Goal: Obtain resource: Obtain resource

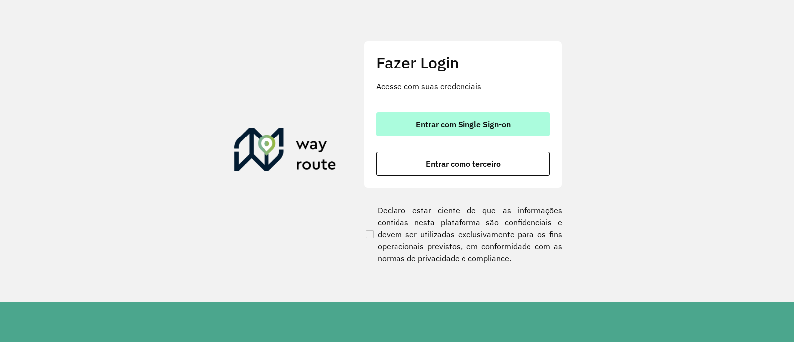
click at [416, 116] on button "Entrar com Single Sign-on" at bounding box center [463, 124] width 174 height 24
click at [499, 129] on button "Entrar com Single Sign-on" at bounding box center [463, 124] width 174 height 24
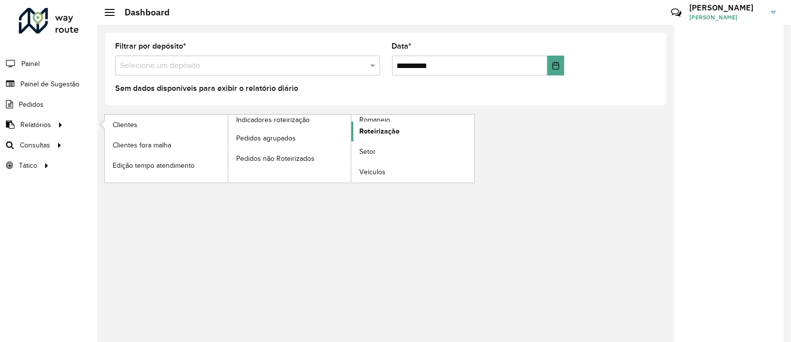
click at [381, 133] on span "Roteirização" at bounding box center [379, 131] width 40 height 10
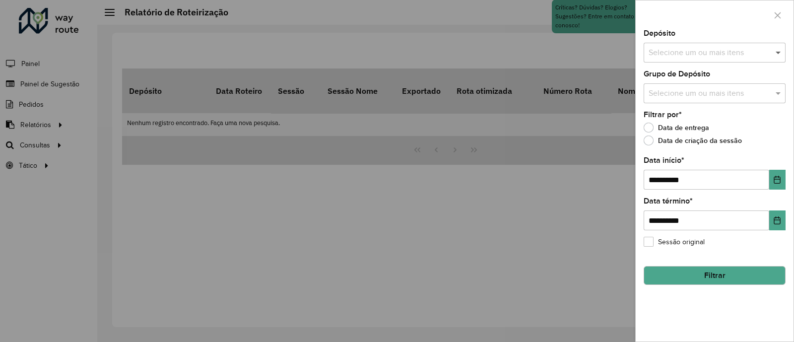
click at [777, 50] on span at bounding box center [779, 53] width 12 height 12
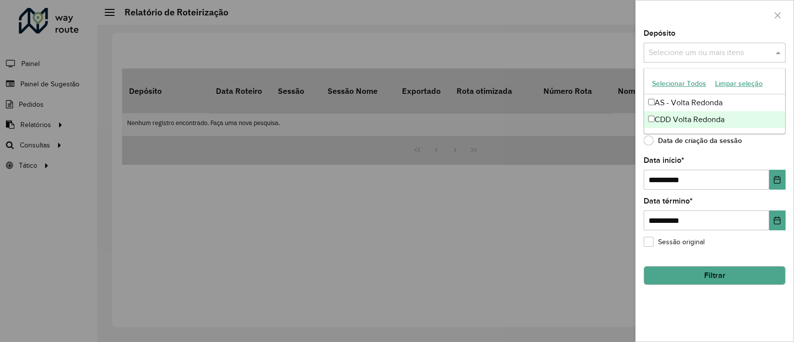
click at [685, 113] on div "CDD Volta Redonda" at bounding box center [714, 119] width 141 height 17
click at [763, 142] on div "Data de criação da sessão" at bounding box center [714, 143] width 142 height 12
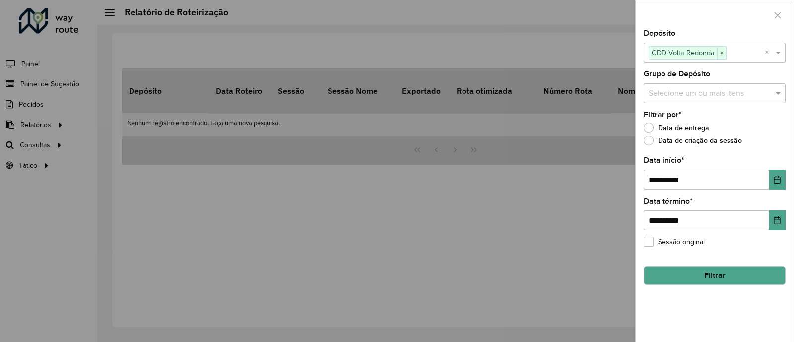
click at [748, 97] on input "text" at bounding box center [709, 94] width 127 height 12
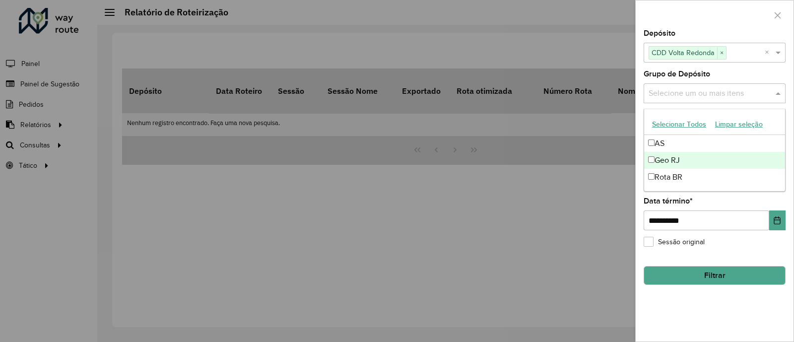
click at [673, 165] on div "Geo RJ" at bounding box center [714, 160] width 141 height 17
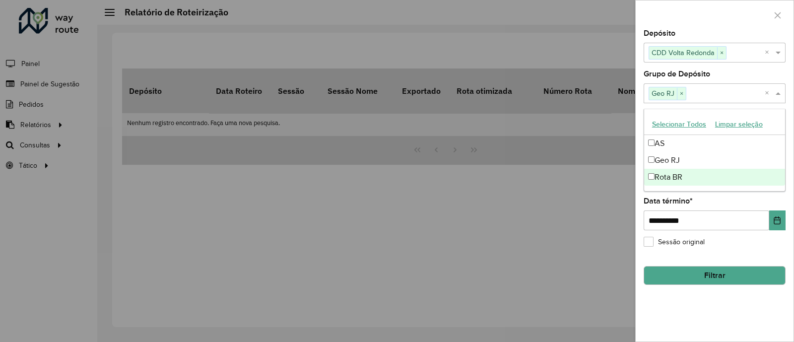
click at [727, 197] on div "**********" at bounding box center [714, 186] width 158 height 312
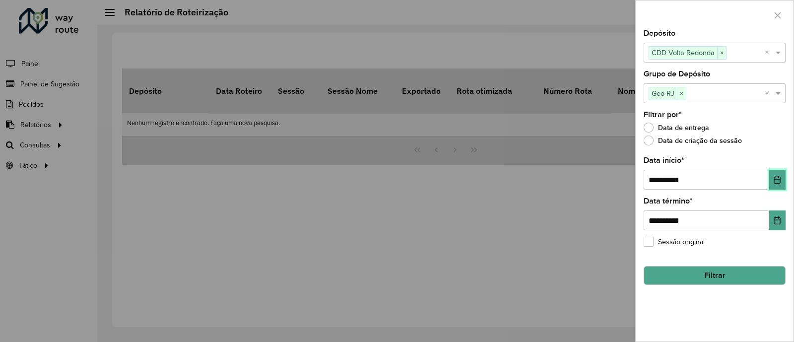
click at [776, 180] on icon "Choose Date" at bounding box center [777, 180] width 8 height 8
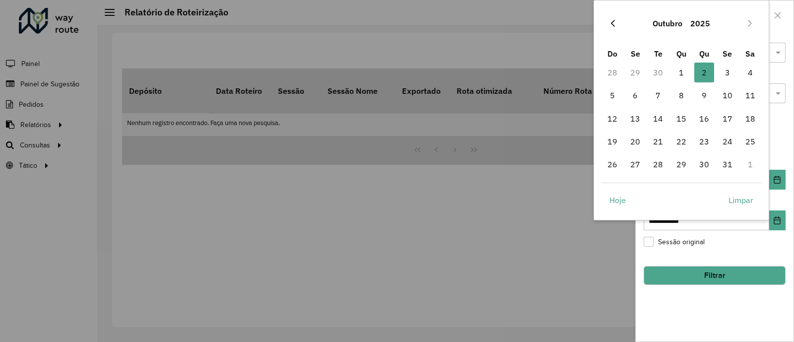
click at [615, 27] on button "Previous Month" at bounding box center [613, 23] width 16 height 16
click at [677, 138] on span "24" at bounding box center [681, 141] width 20 height 20
type input "**********"
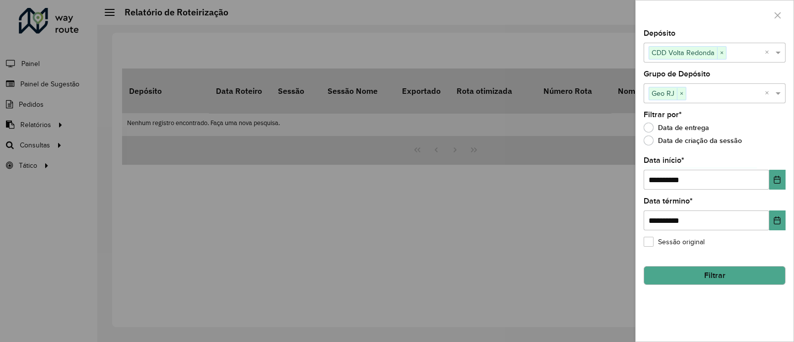
click at [752, 153] on div "**********" at bounding box center [714, 186] width 158 height 312
click at [709, 272] on button "Filtrar" at bounding box center [714, 275] width 142 height 19
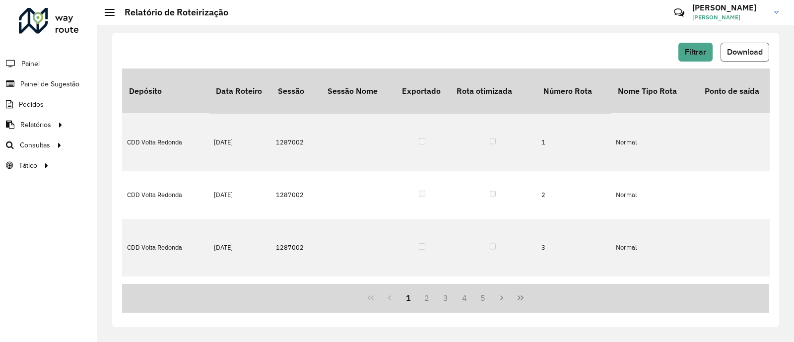
click at [766, 52] on button "Download" at bounding box center [744, 52] width 49 height 19
